Goal: Information Seeking & Learning: Compare options

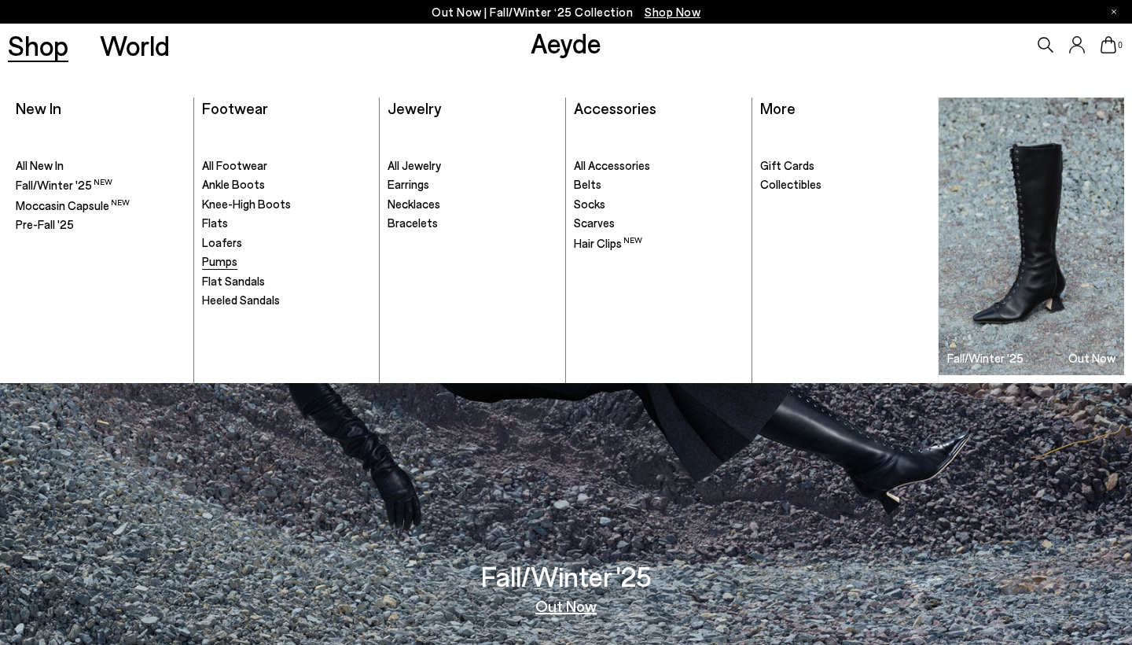
click at [220, 263] on span "Pumps" at bounding box center [219, 261] width 35 height 14
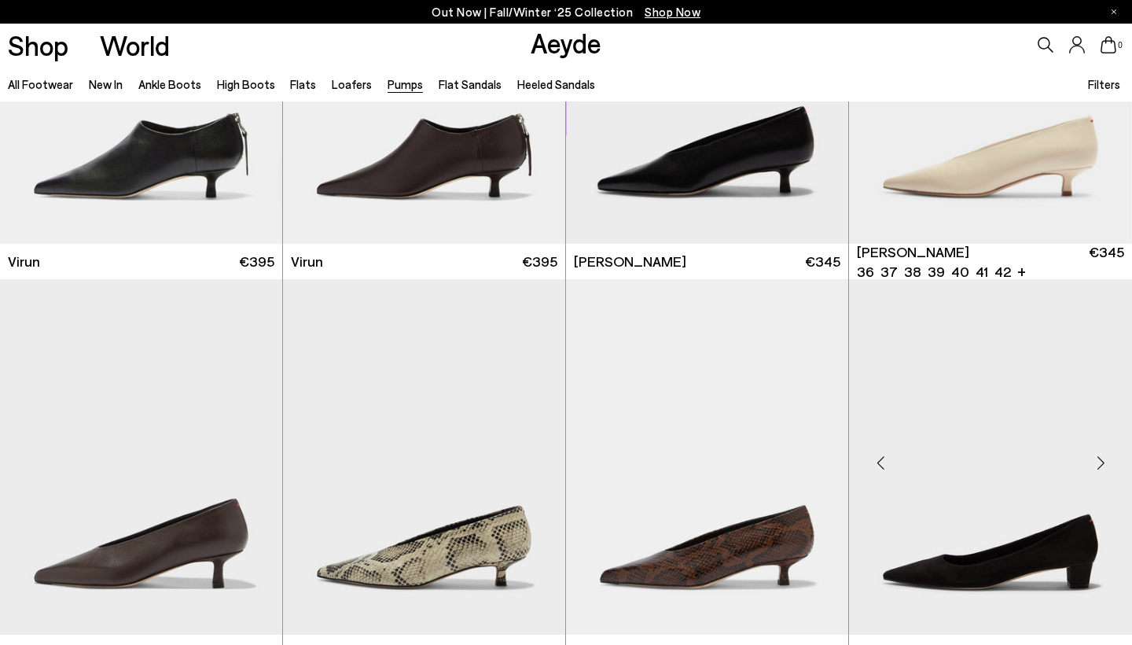
scroll to position [1871, 0]
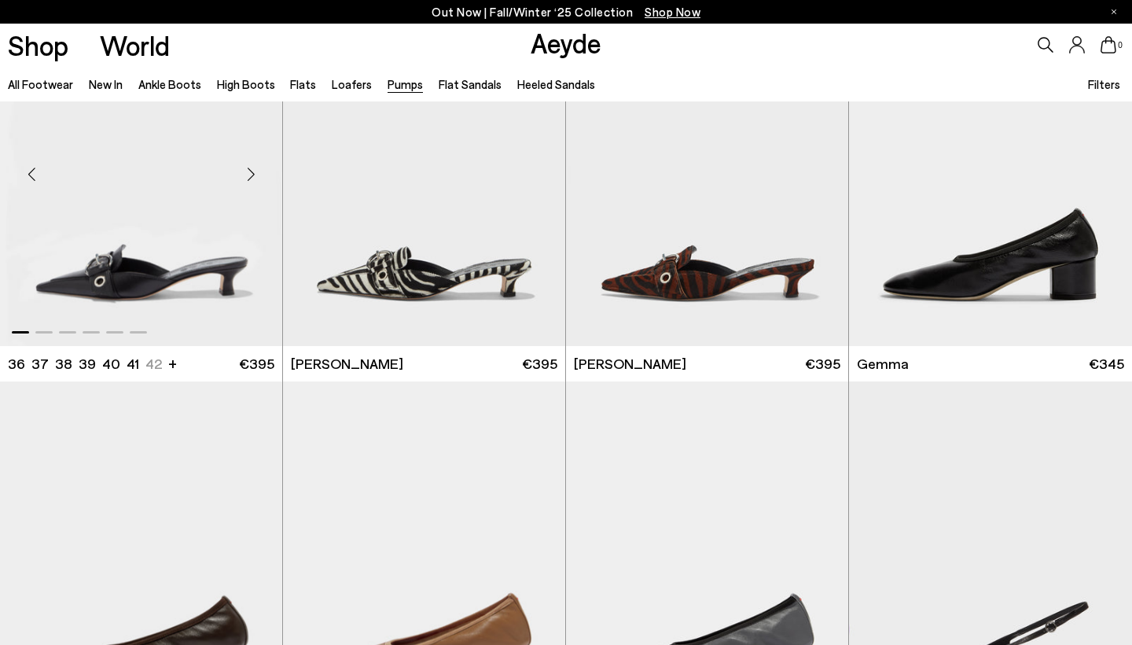
scroll to position [4067, 1]
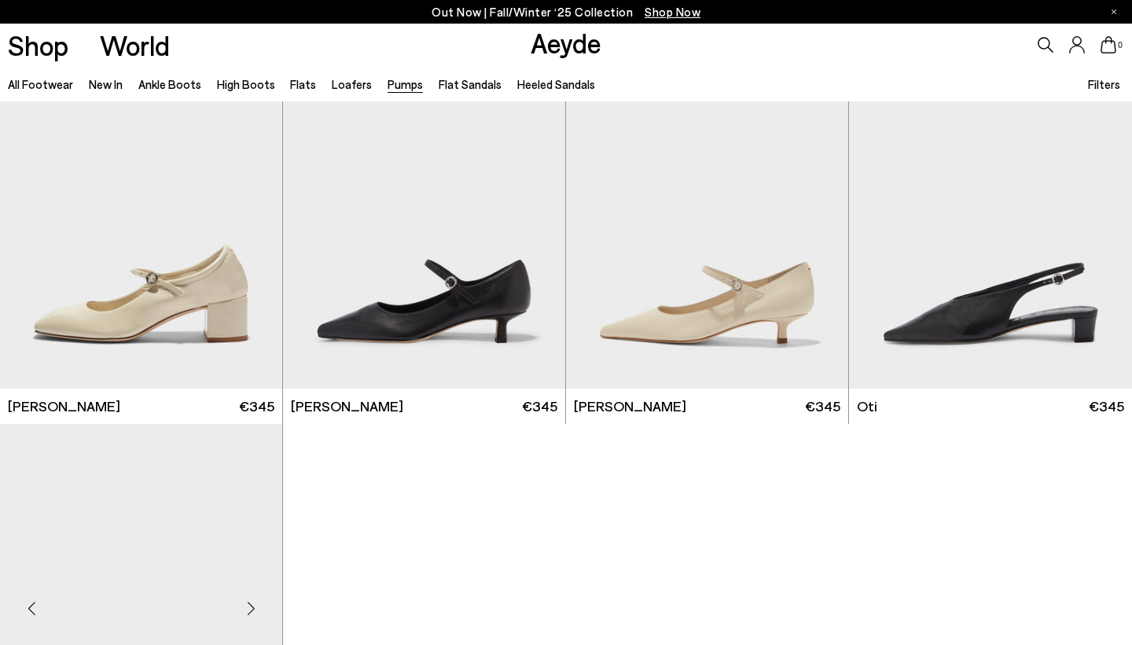
scroll to position [6616, 0]
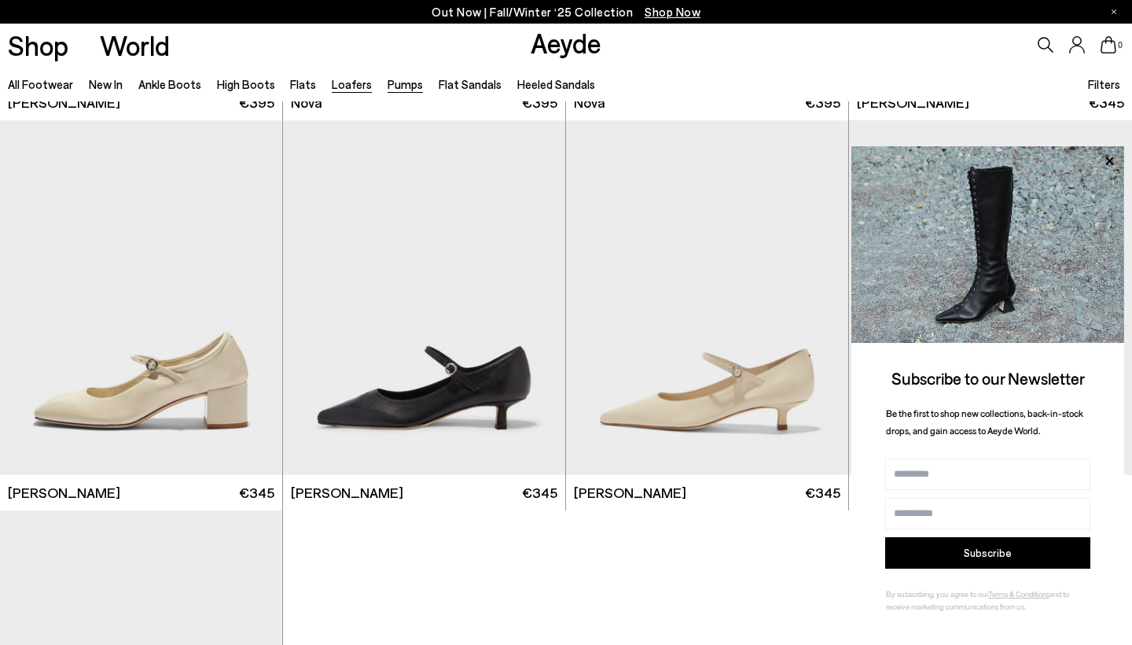
click at [349, 83] on link "Loafers" at bounding box center [352, 84] width 40 height 14
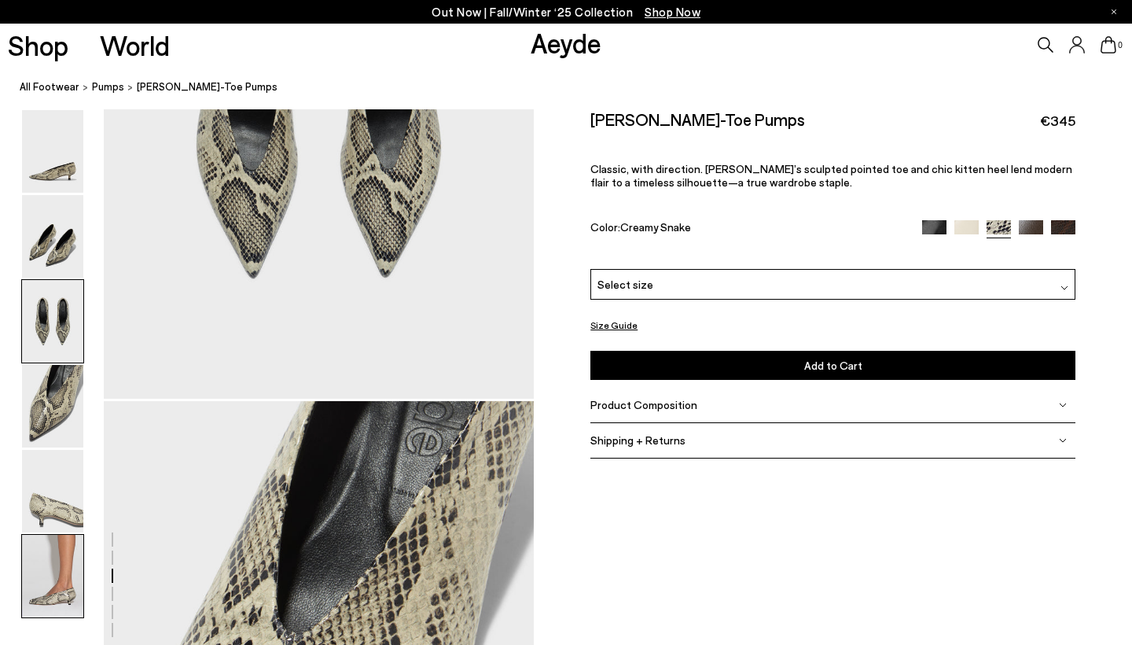
click at [35, 564] on img at bounding box center [52, 576] width 61 height 83
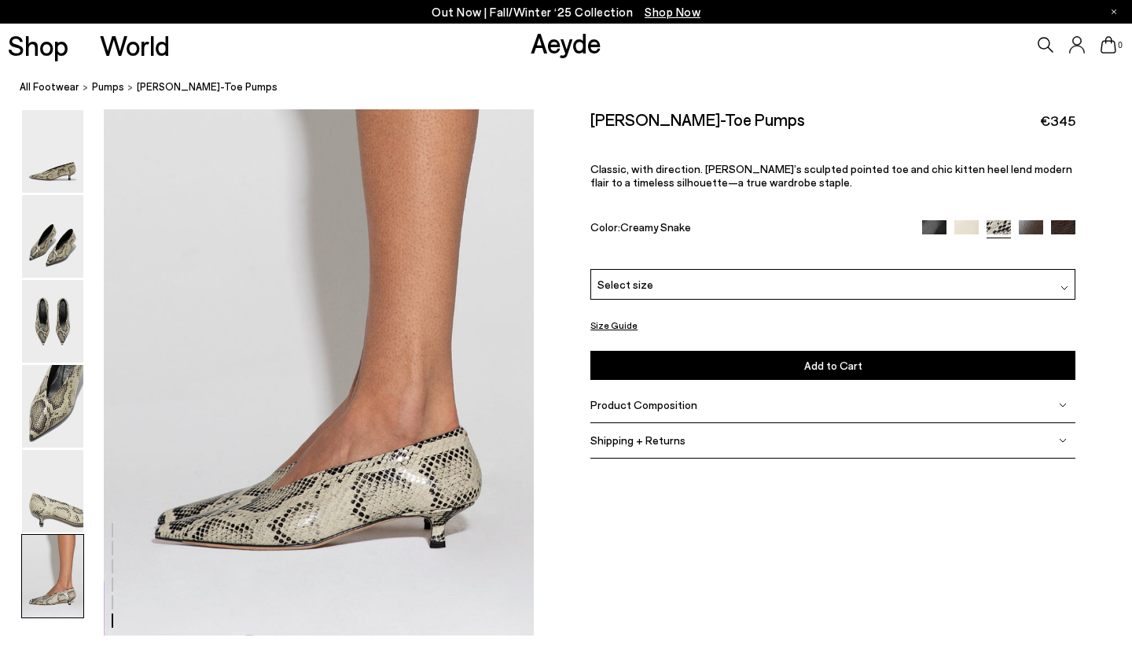
scroll to position [2989, 0]
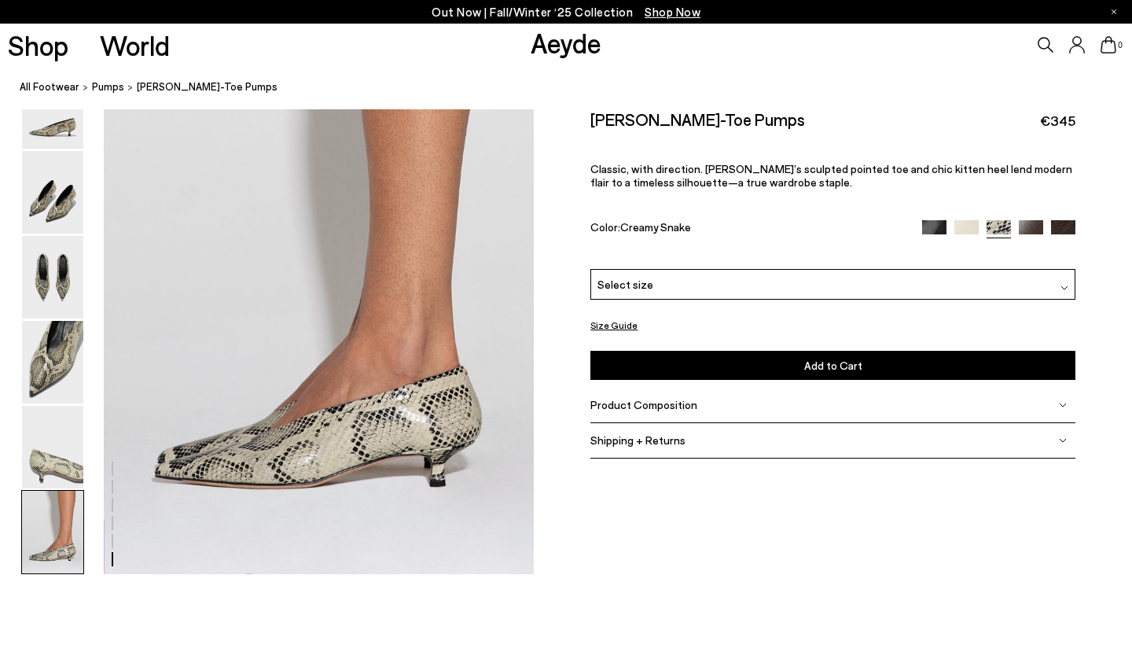
click at [958, 226] on img at bounding box center [966, 231] width 24 height 24
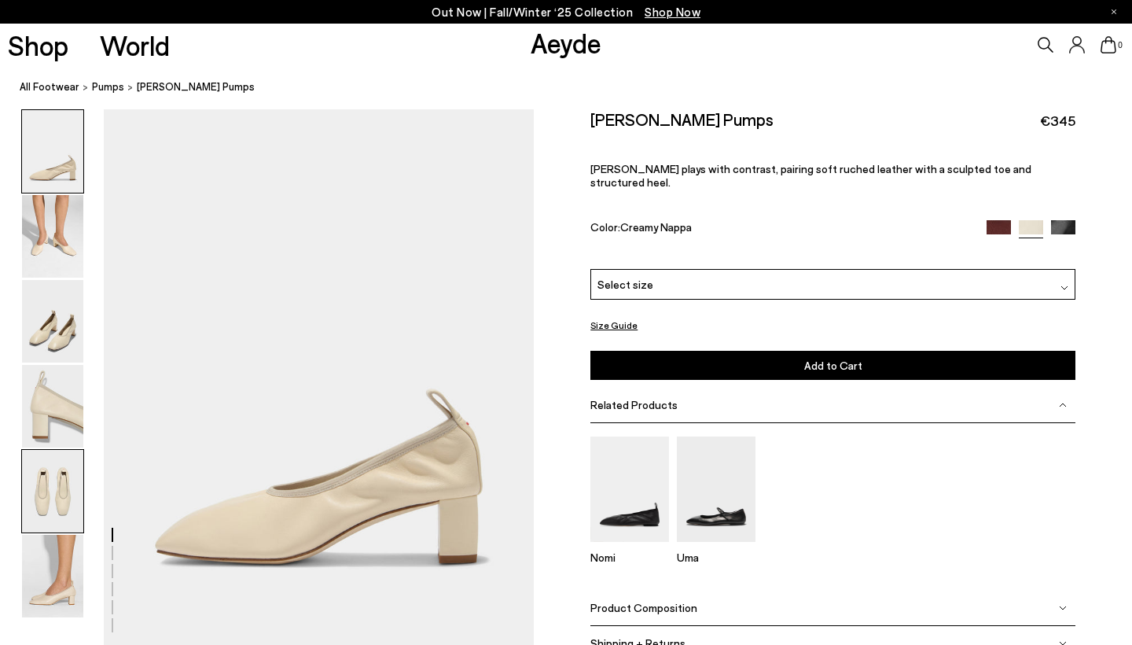
click at [50, 497] on img at bounding box center [52, 491] width 61 height 83
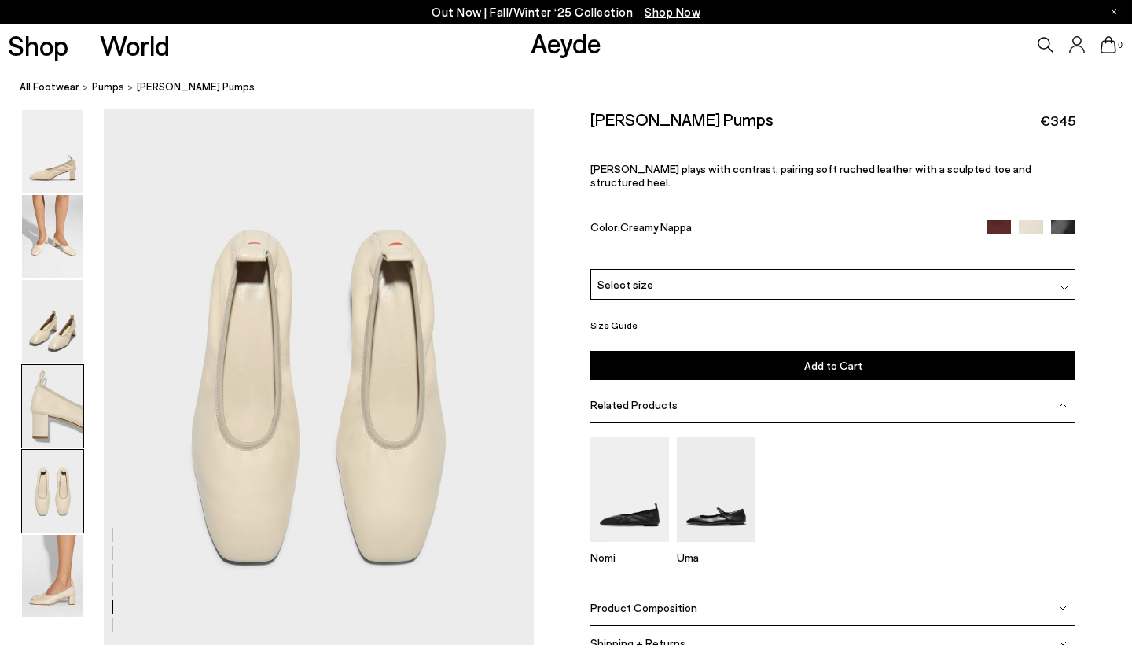
click at [63, 424] on img at bounding box center [52, 406] width 61 height 83
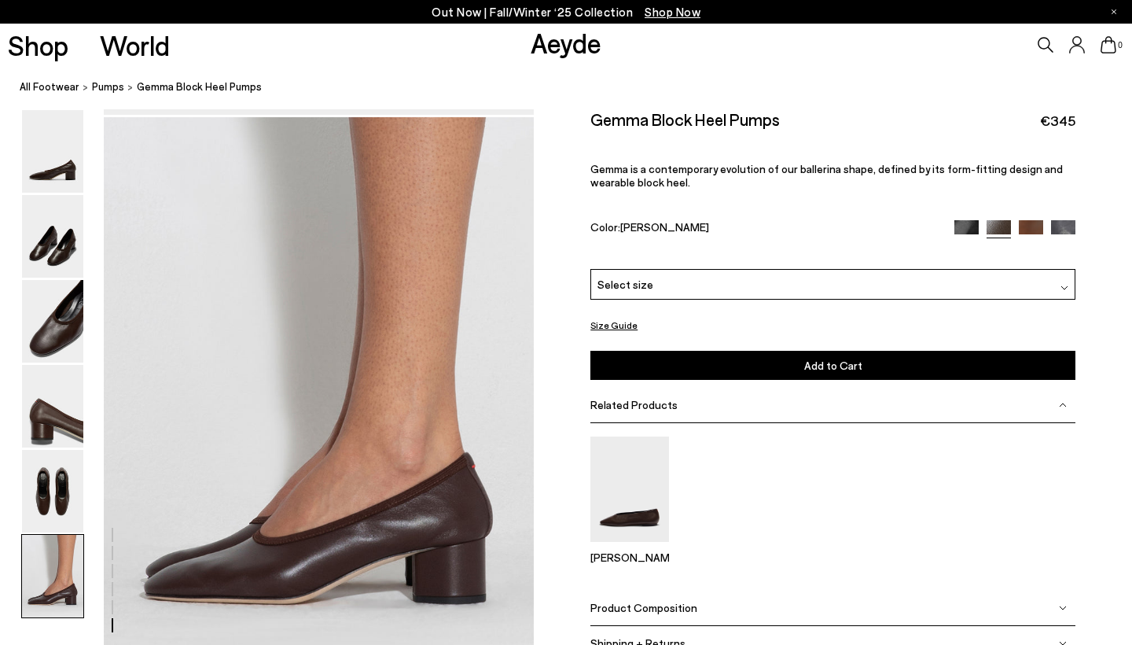
scroll to position [2833, 0]
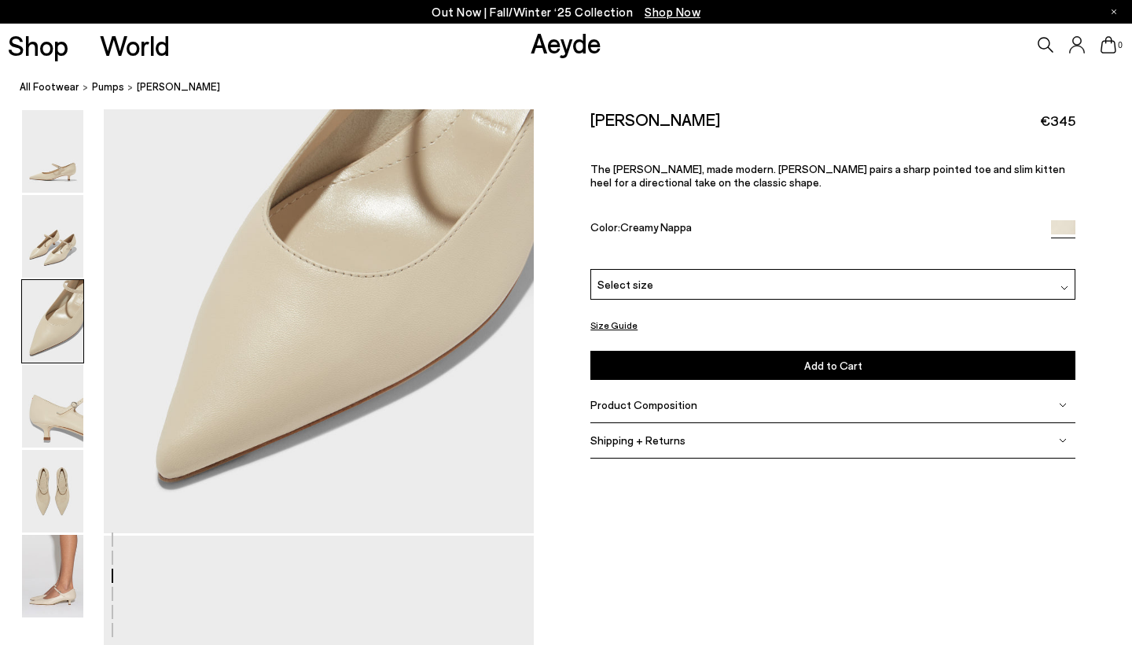
scroll to position [1339, 0]
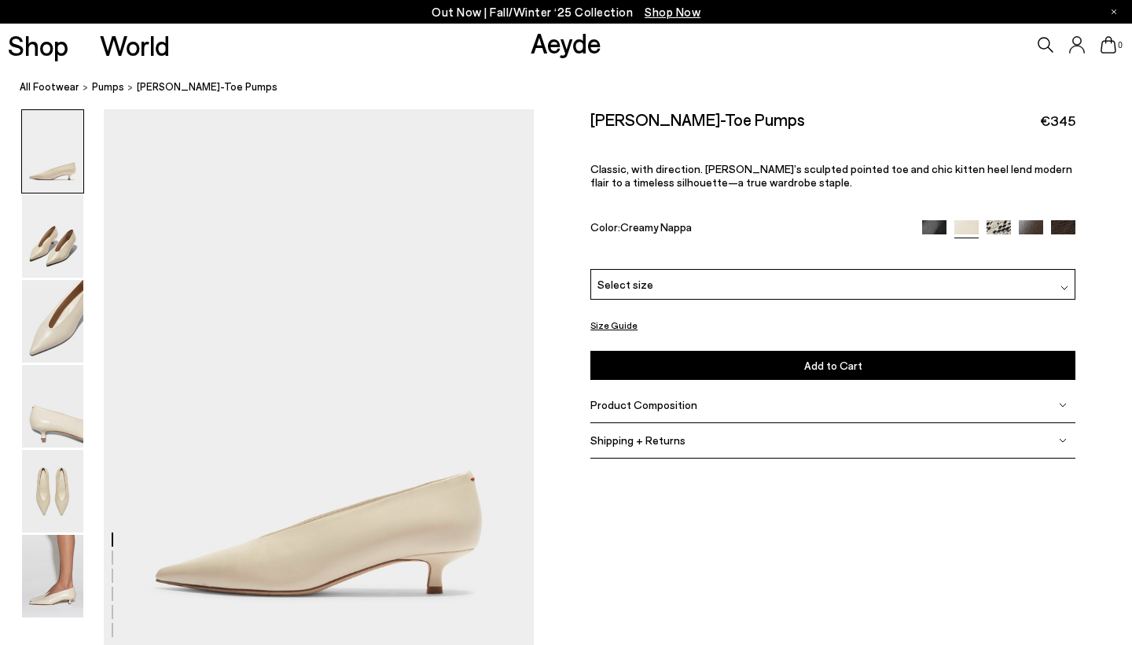
click at [995, 229] on img at bounding box center [999, 232] width 24 height 24
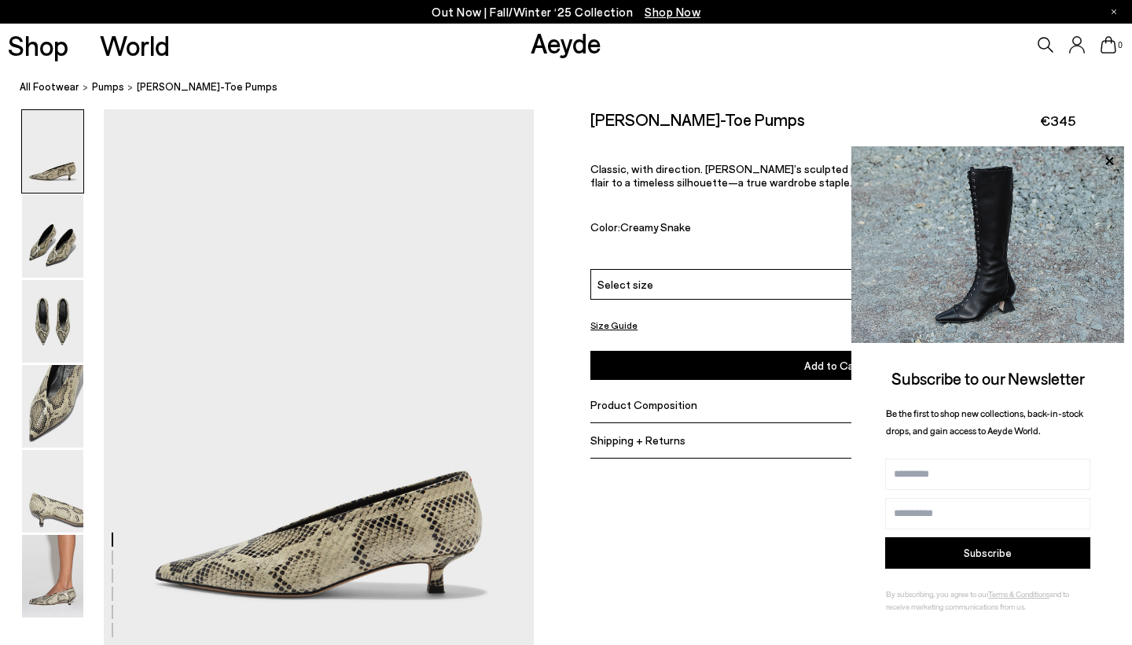
click at [949, 77] on nav "All Footwear pumps [PERSON_NAME] Pointed-Toe Pumps" at bounding box center [576, 87] width 1112 height 43
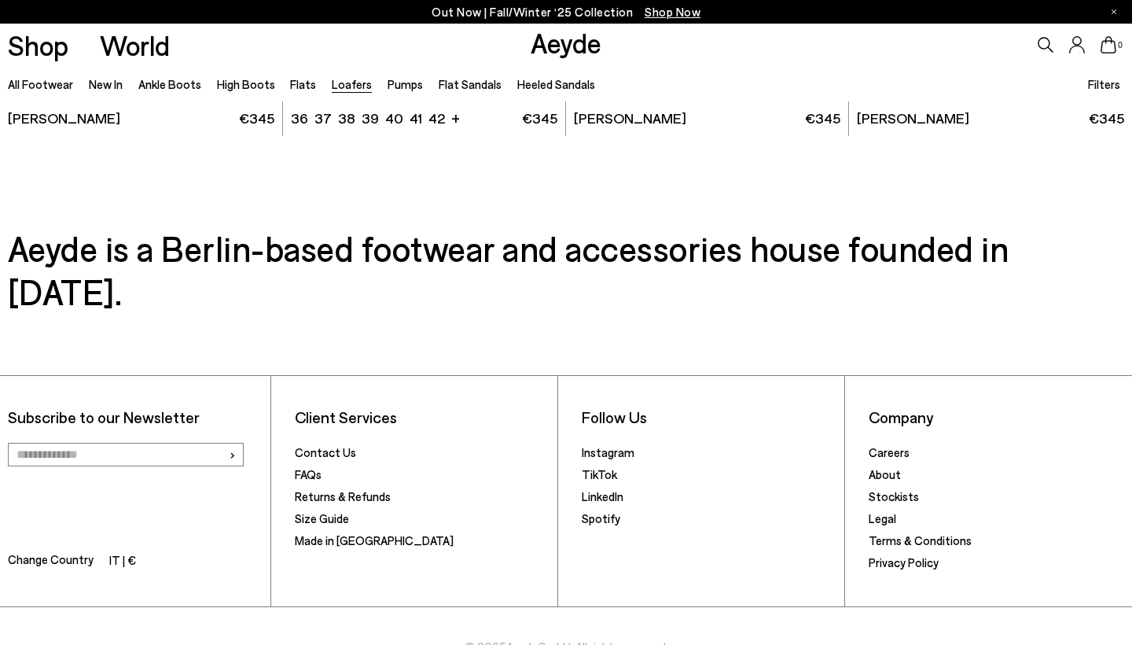
scroll to position [3086, 0]
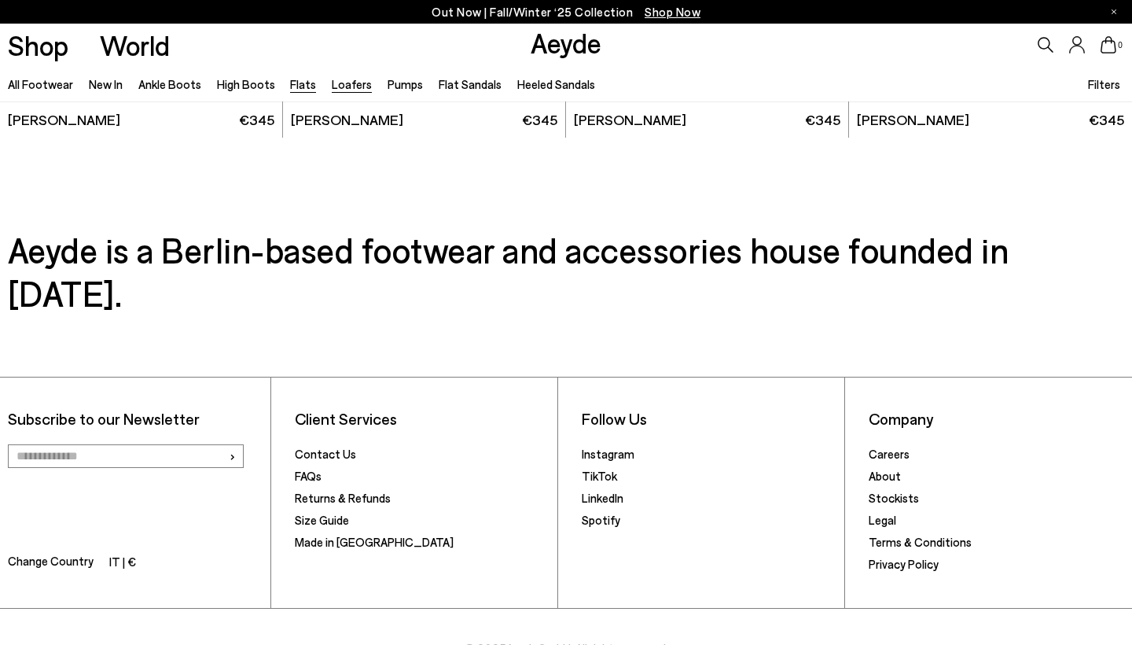
click at [300, 81] on link "Flats" at bounding box center [303, 84] width 26 height 14
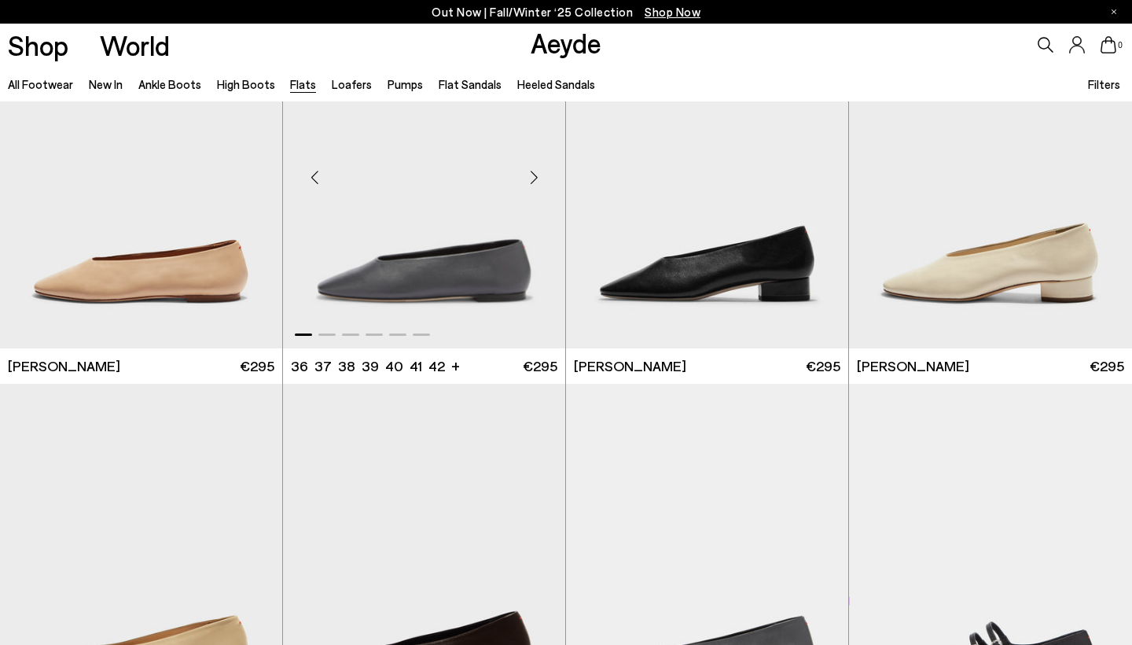
scroll to position [4410, 0]
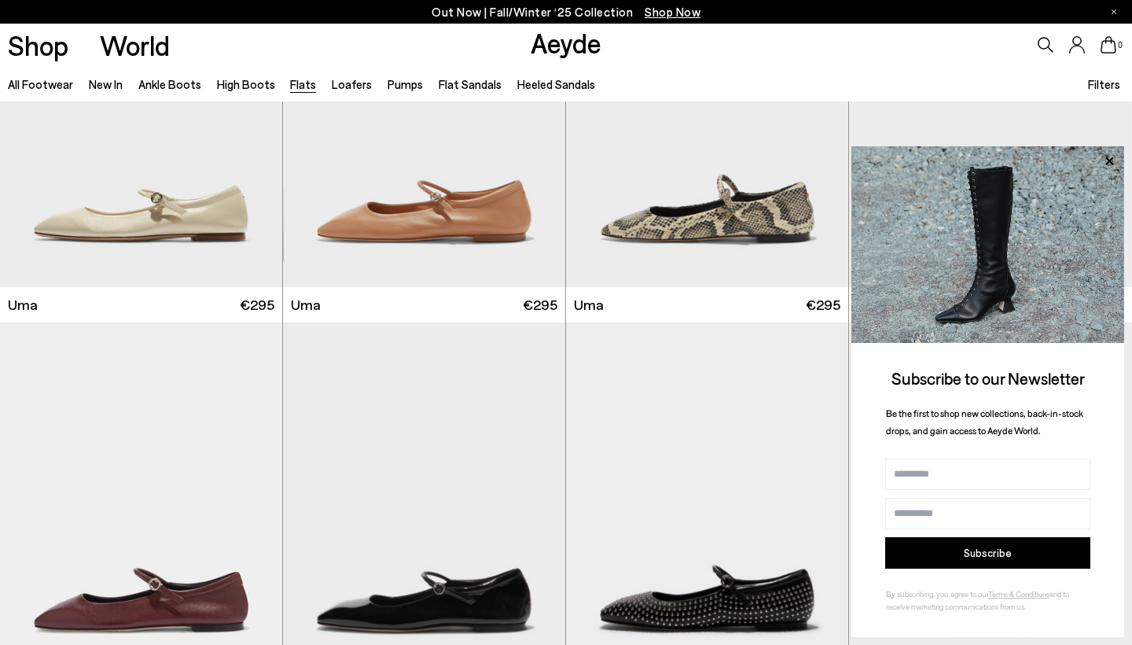
scroll to position [1730, 0]
click at [1107, 160] on icon at bounding box center [1109, 160] width 8 height 8
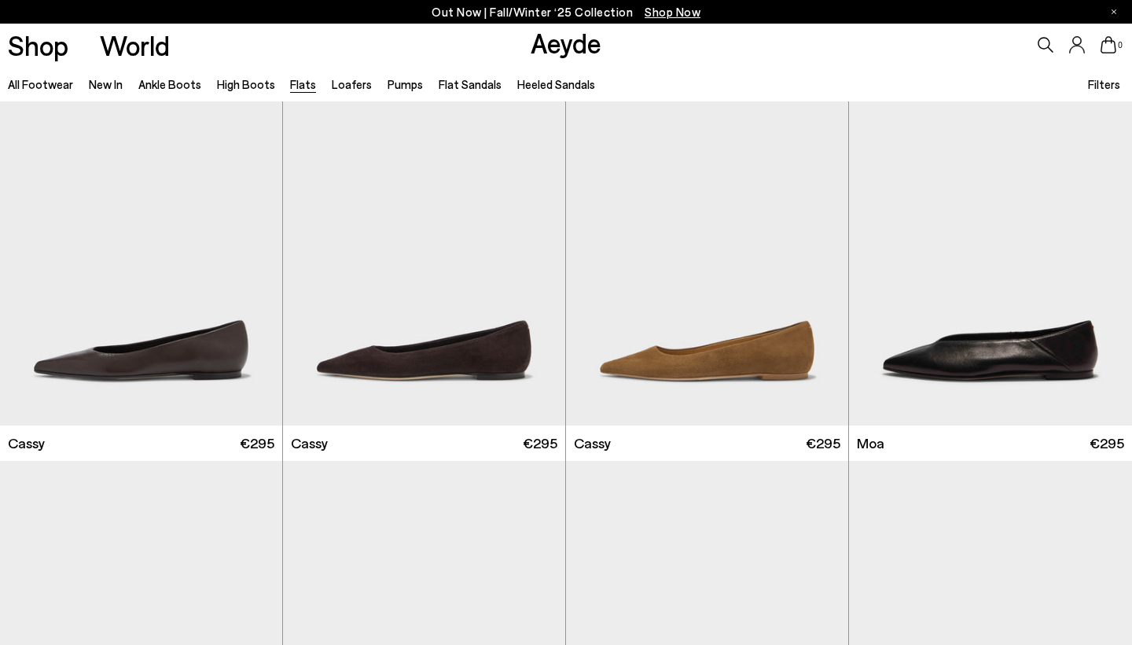
scroll to position [2376, 0]
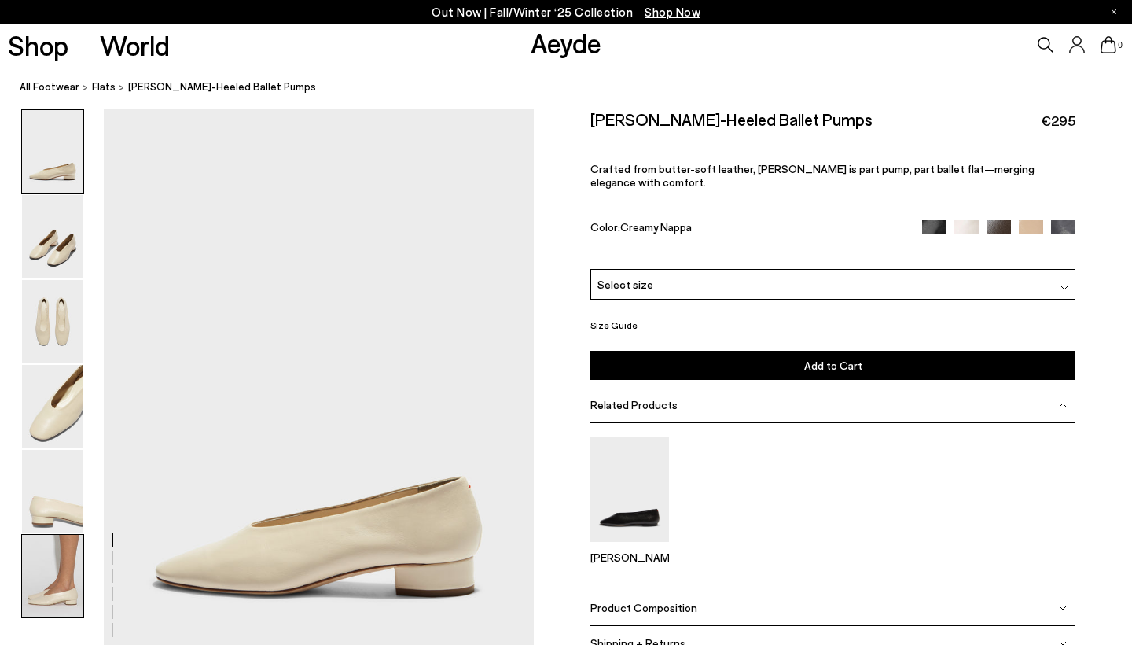
click at [59, 582] on img at bounding box center [52, 576] width 61 height 83
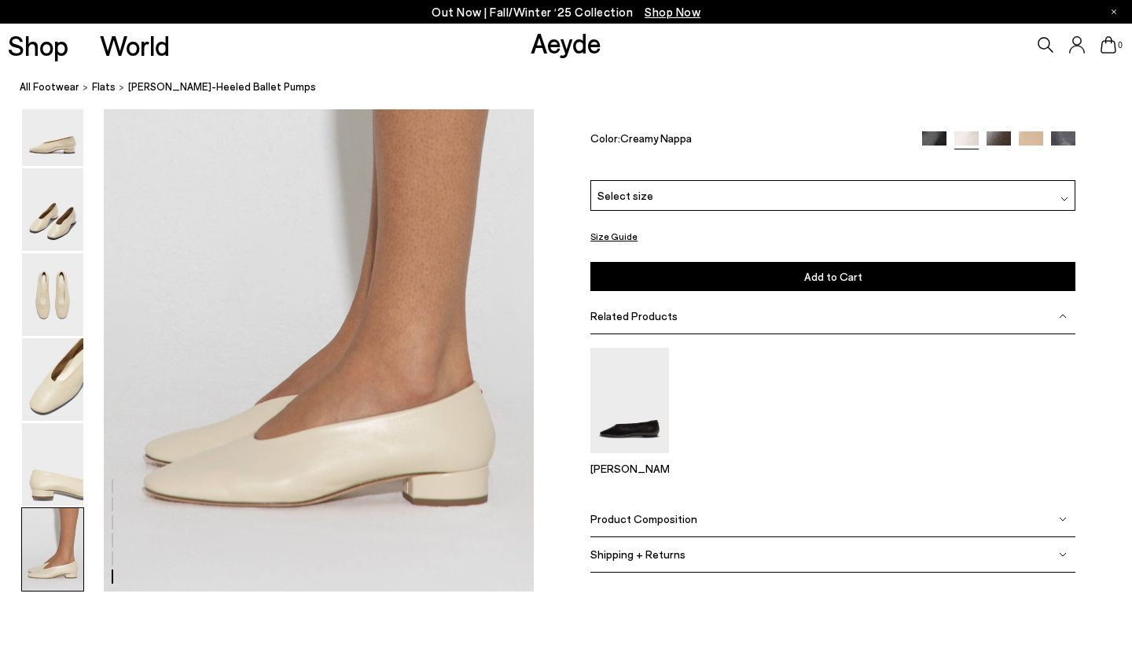
scroll to position [2989, 0]
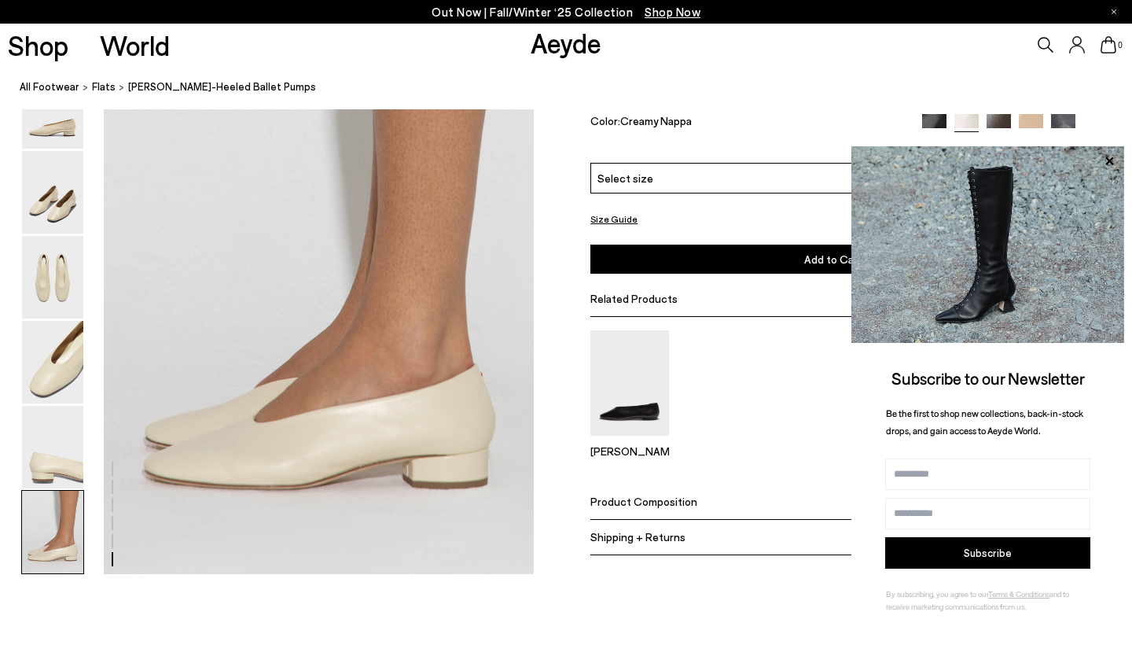
click at [1026, 117] on img at bounding box center [1031, 125] width 24 height 24
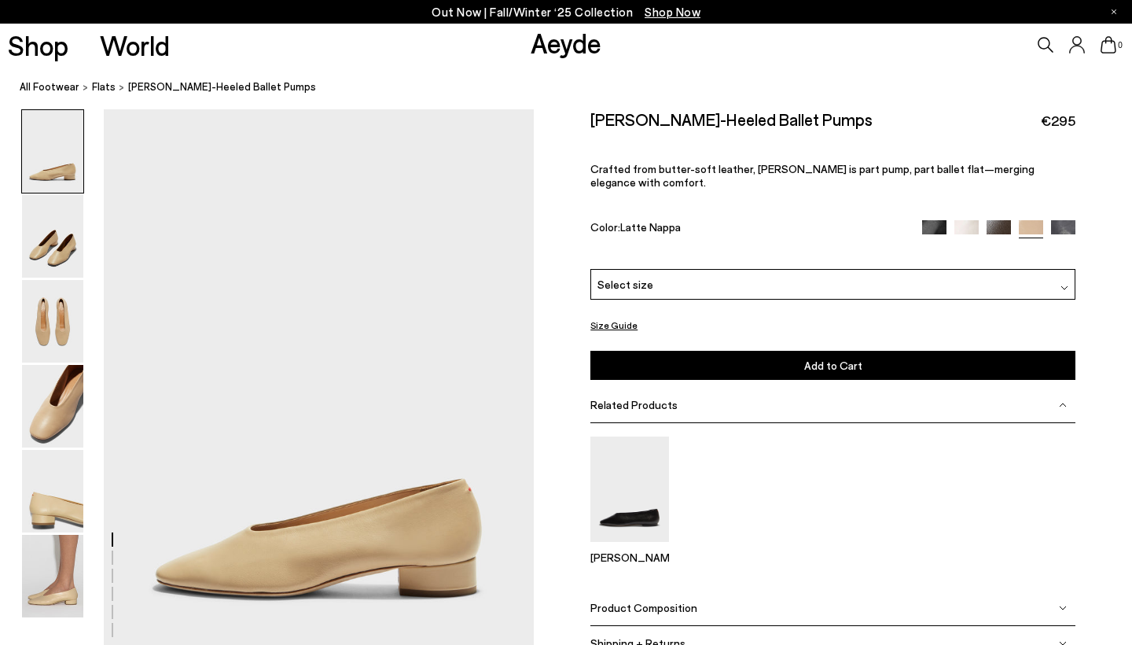
click at [962, 220] on img at bounding box center [966, 232] width 24 height 24
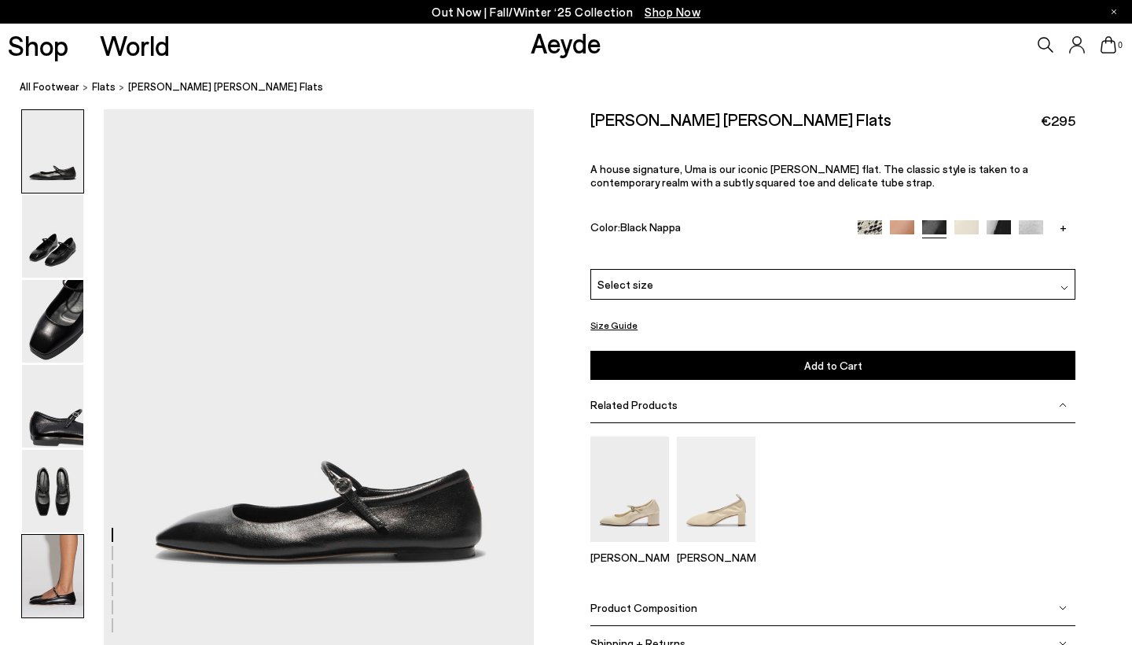
click at [46, 554] on img at bounding box center [52, 576] width 61 height 83
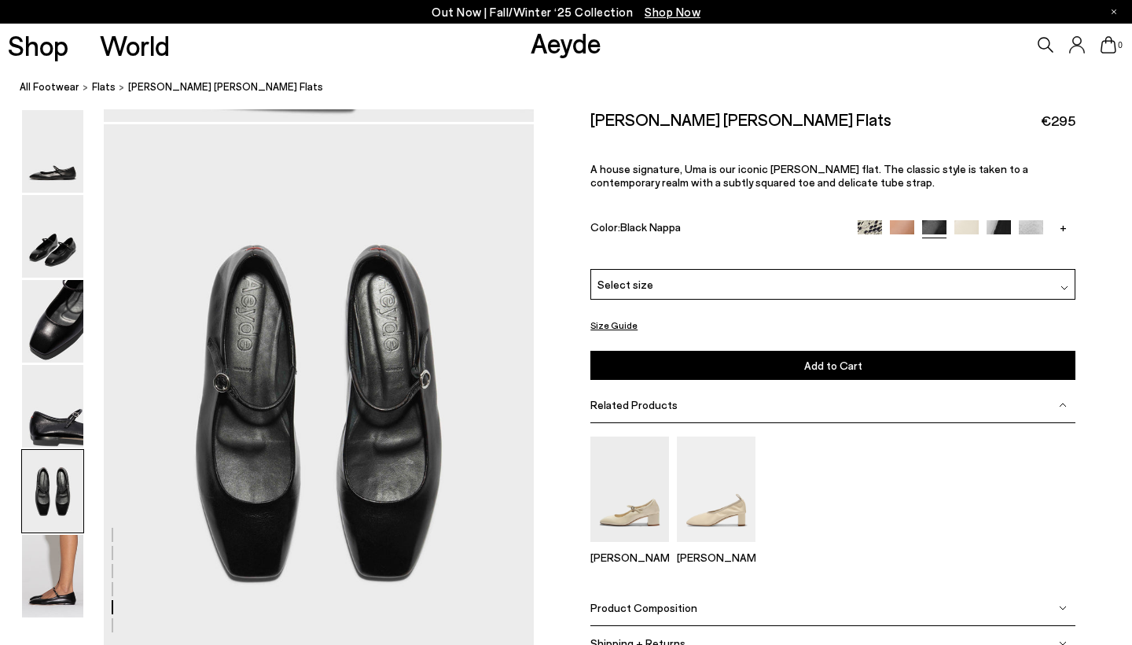
scroll to position [2244, 0]
